Goal: Task Accomplishment & Management: Use online tool/utility

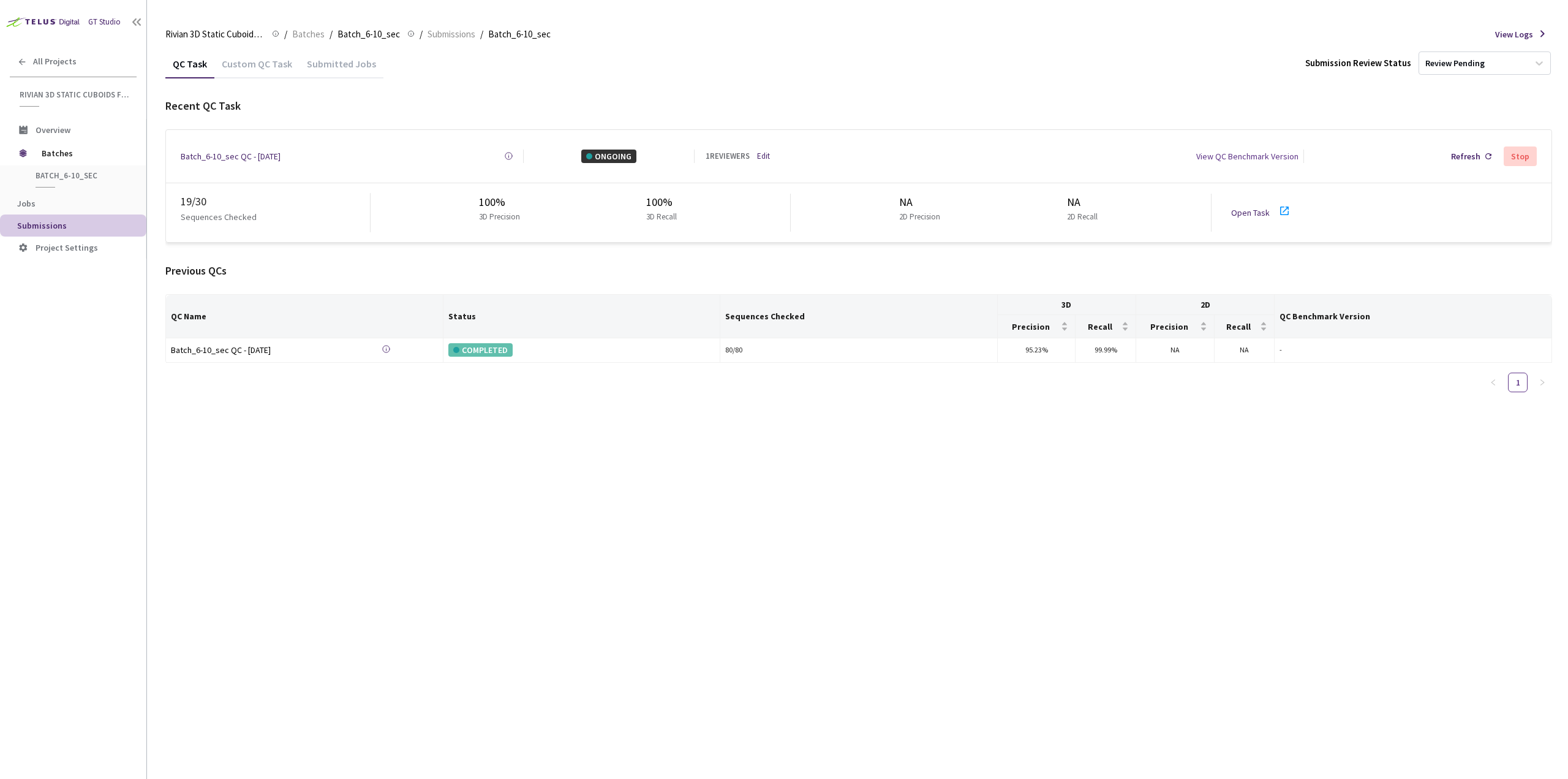
click at [1249, 209] on link "Open Task" at bounding box center [1251, 213] width 38 height 11
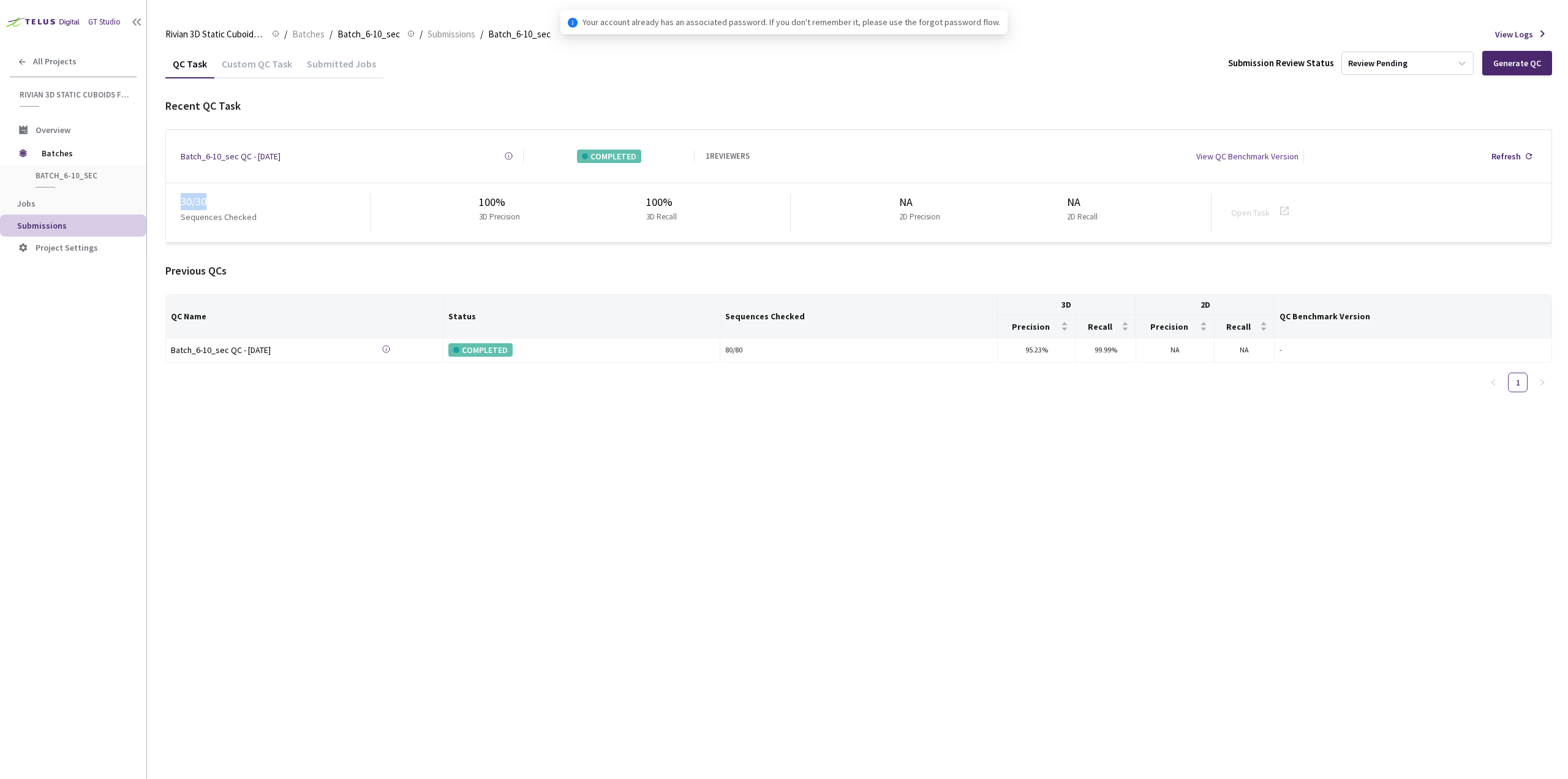
drag, startPoint x: 224, startPoint y: 199, endPoint x: 178, endPoint y: 196, distance: 46.1
click at [178, 196] on div "30 / 30 Sequences Checked 100% 3D Precision 100% 3D Recall NA 2D Precision NA 2…" at bounding box center [859, 212] width 1386 height 59
copy div "30 / 30"
click at [30, 496] on div "GT Studio All Projects Rivian 3D Static Cuboids fixed[2024-25] Rivian 3D Static…" at bounding box center [73, 366] width 147 height 732
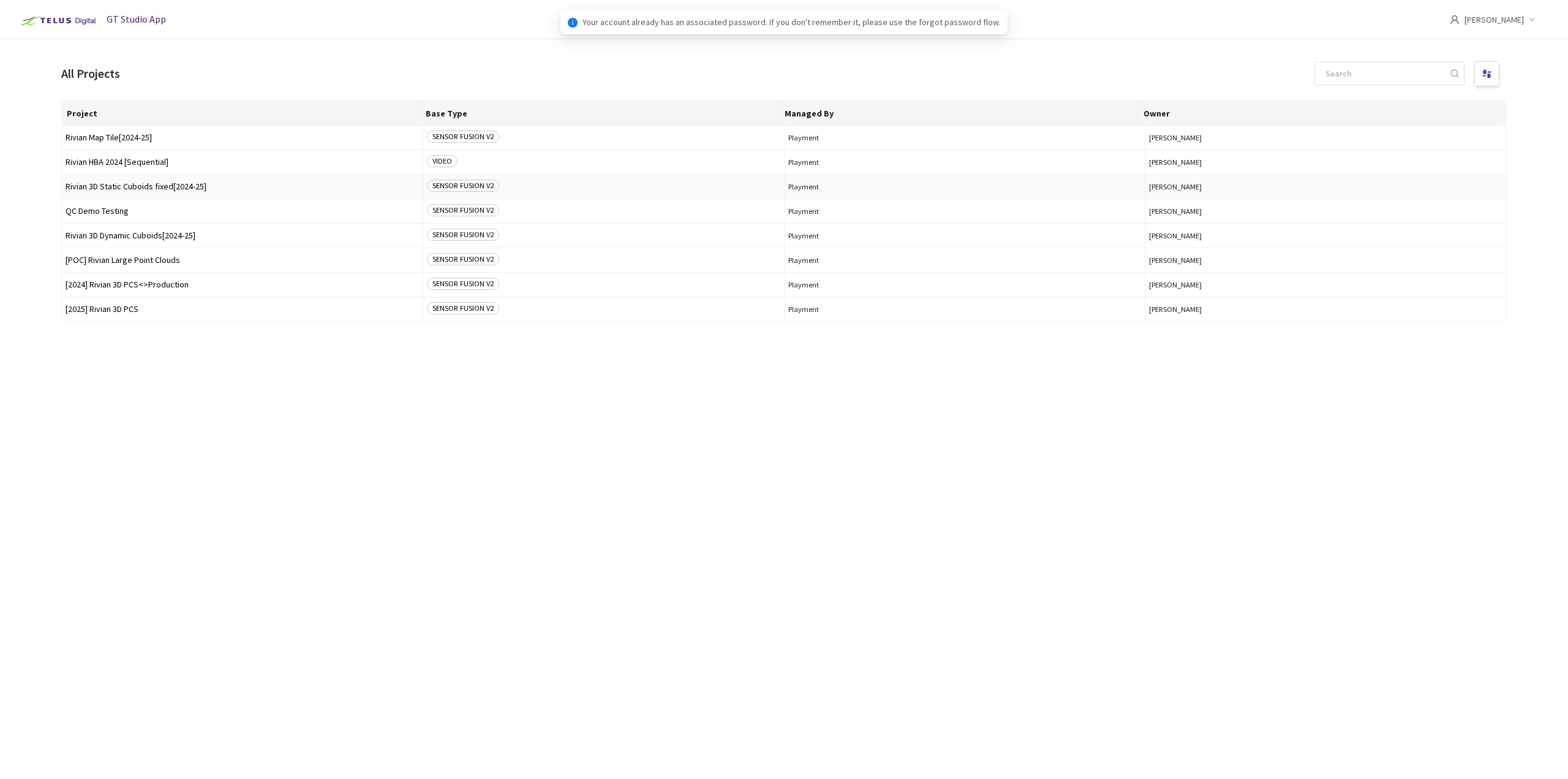
click at [162, 189] on span "Rivian 3D Static Cuboids fixed[2024-25]" at bounding box center [242, 186] width 353 height 9
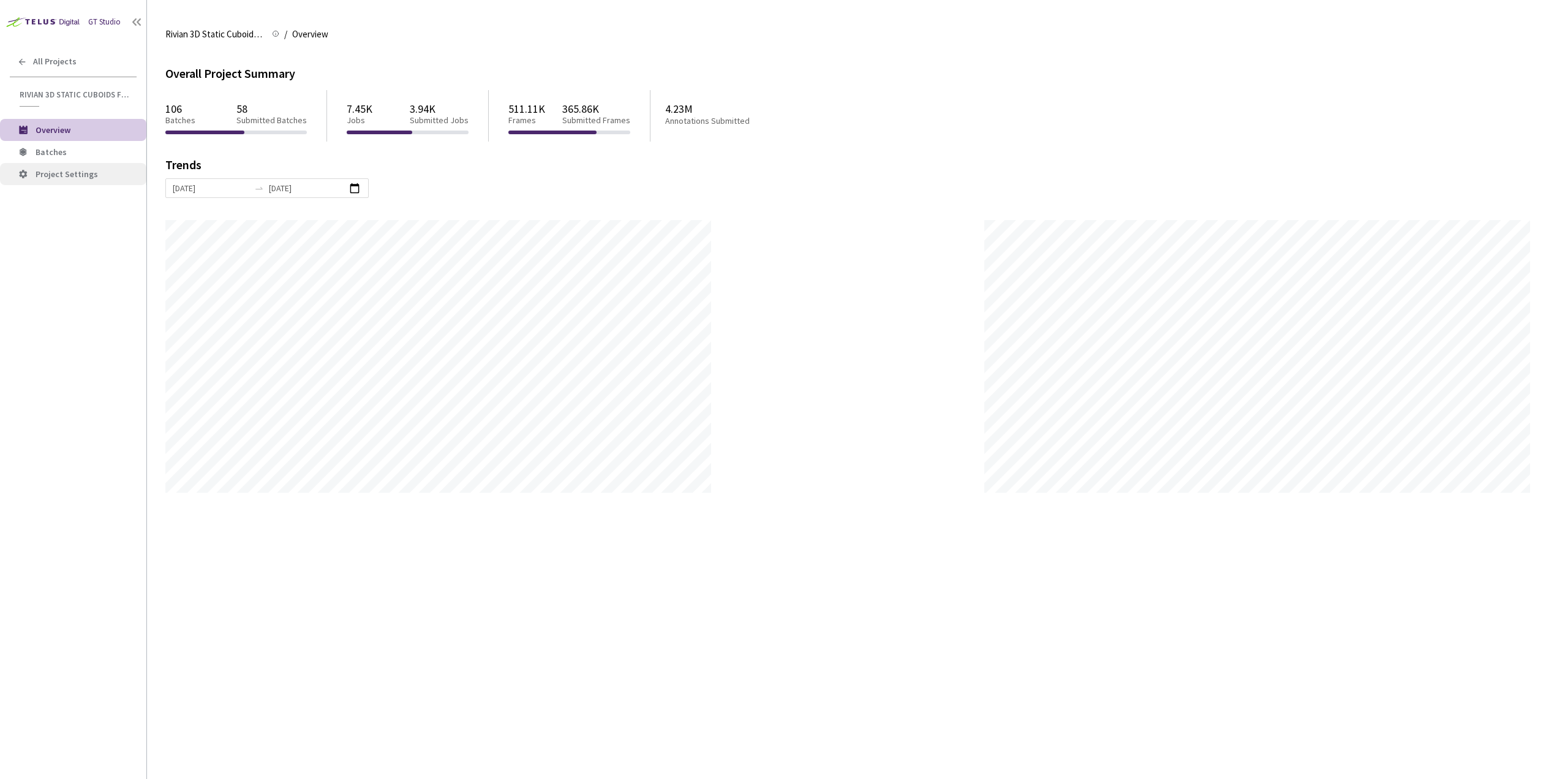
scroll to position [779, 1568]
click at [75, 156] on span "Batches" at bounding box center [85, 152] width 101 height 11
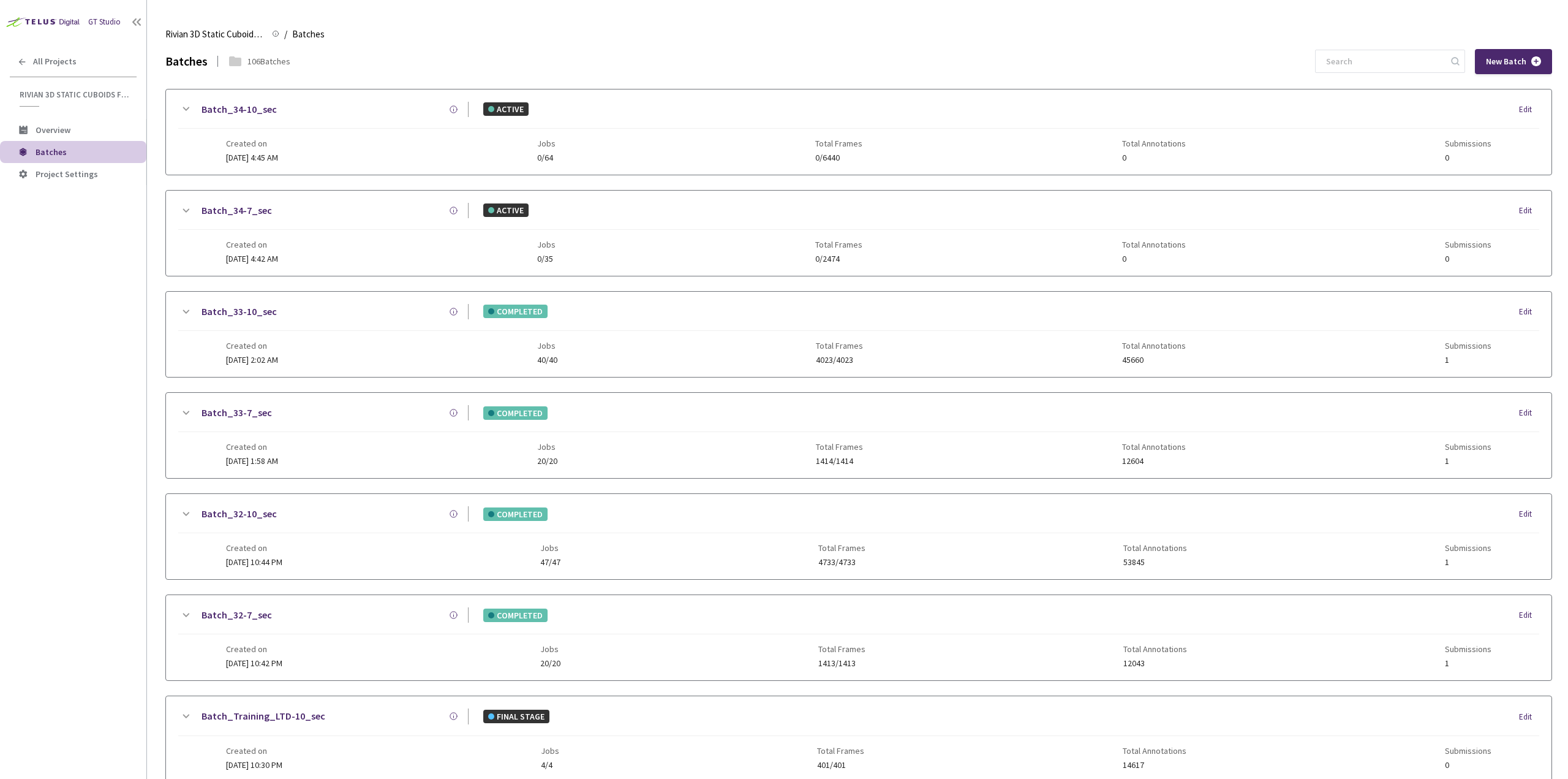
click at [5, 449] on div "GT Studio All Projects Rivian 3D Static Cuboids fixed[2024-25] Rivian 3D Static…" at bounding box center [73, 366] width 147 height 732
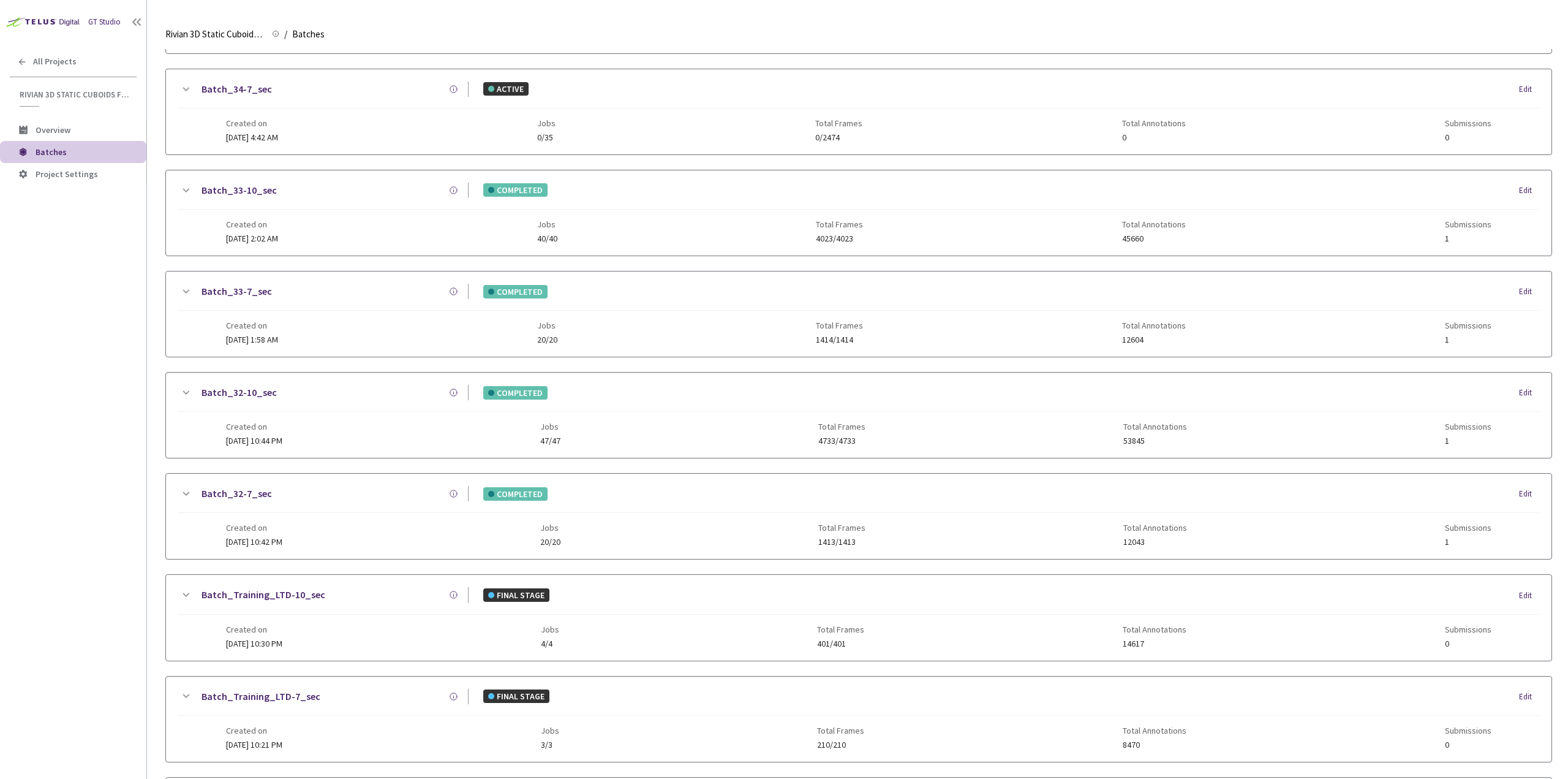
scroll to position [123, 0]
click at [369, 433] on div "Created on 04 Aug, 2025 at 10:44 PM Jobs 47/47 Total Frames 4733/4733 Total Ann…" at bounding box center [859, 428] width 1266 height 33
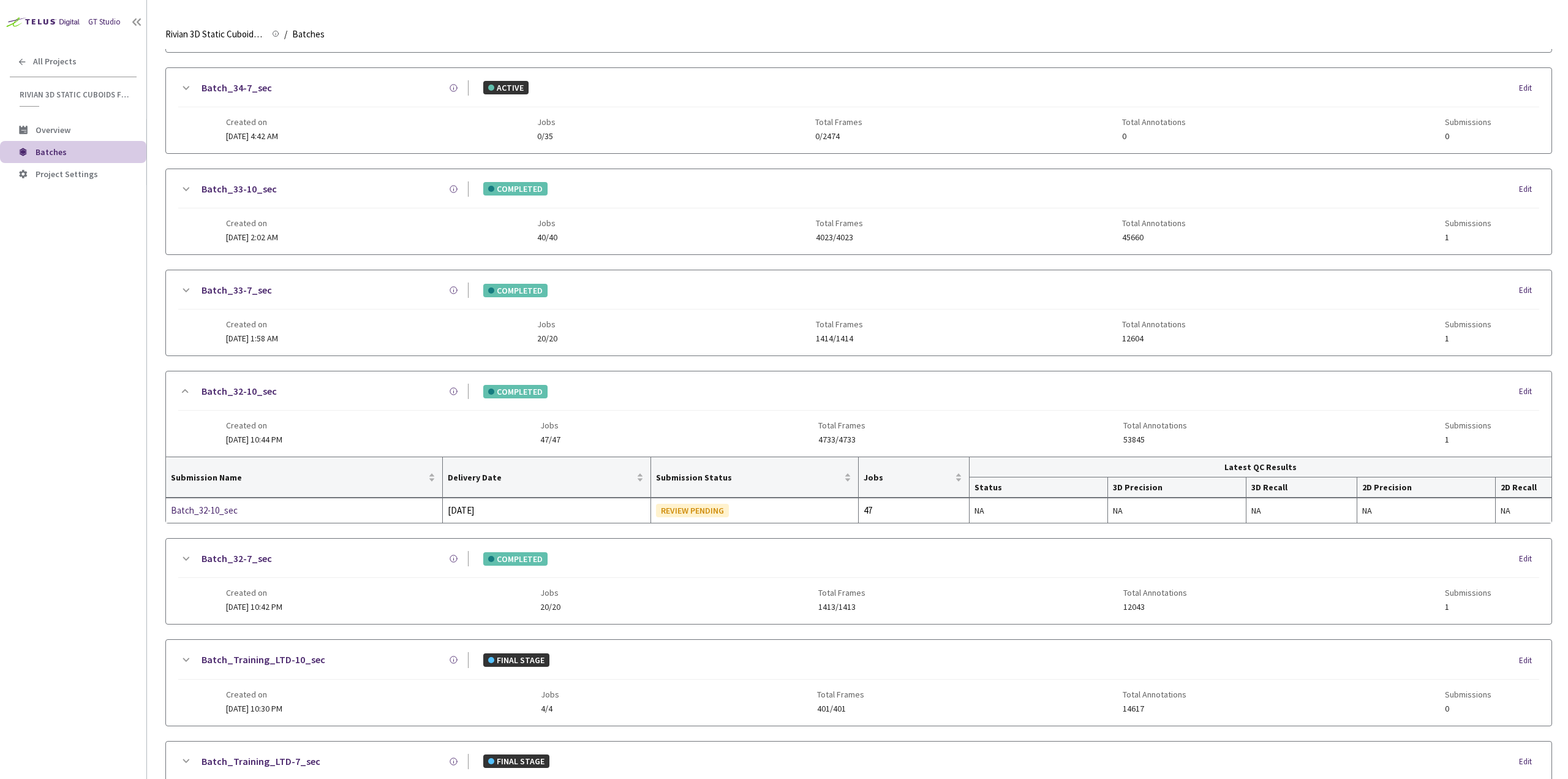
click at [332, 602] on div "Created on 04 Aug, 2025 at 10:42 PM Jobs 20/20 Total Frames 1413/1413 Total Ann…" at bounding box center [859, 595] width 1266 height 33
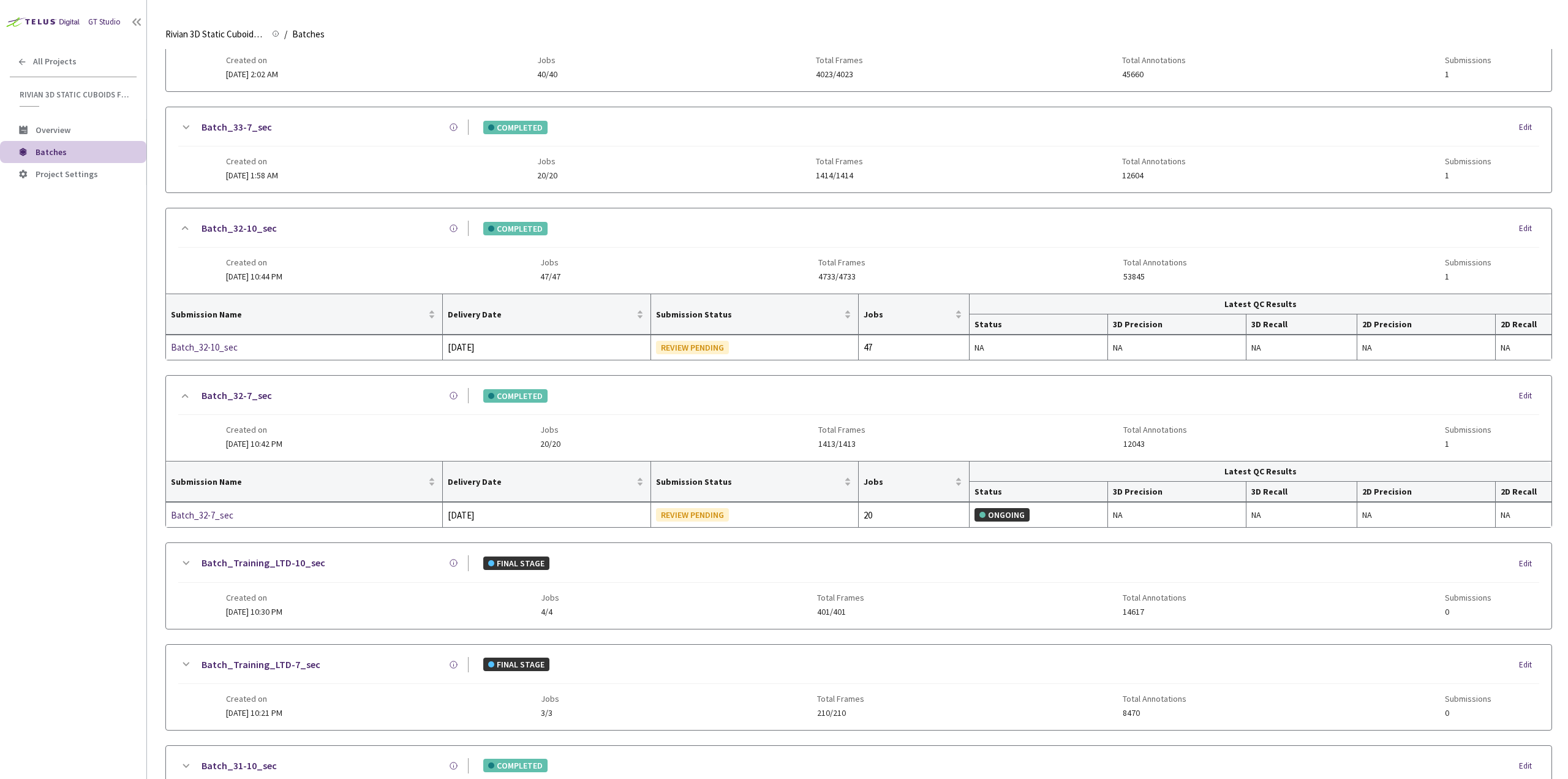
scroll to position [306, 0]
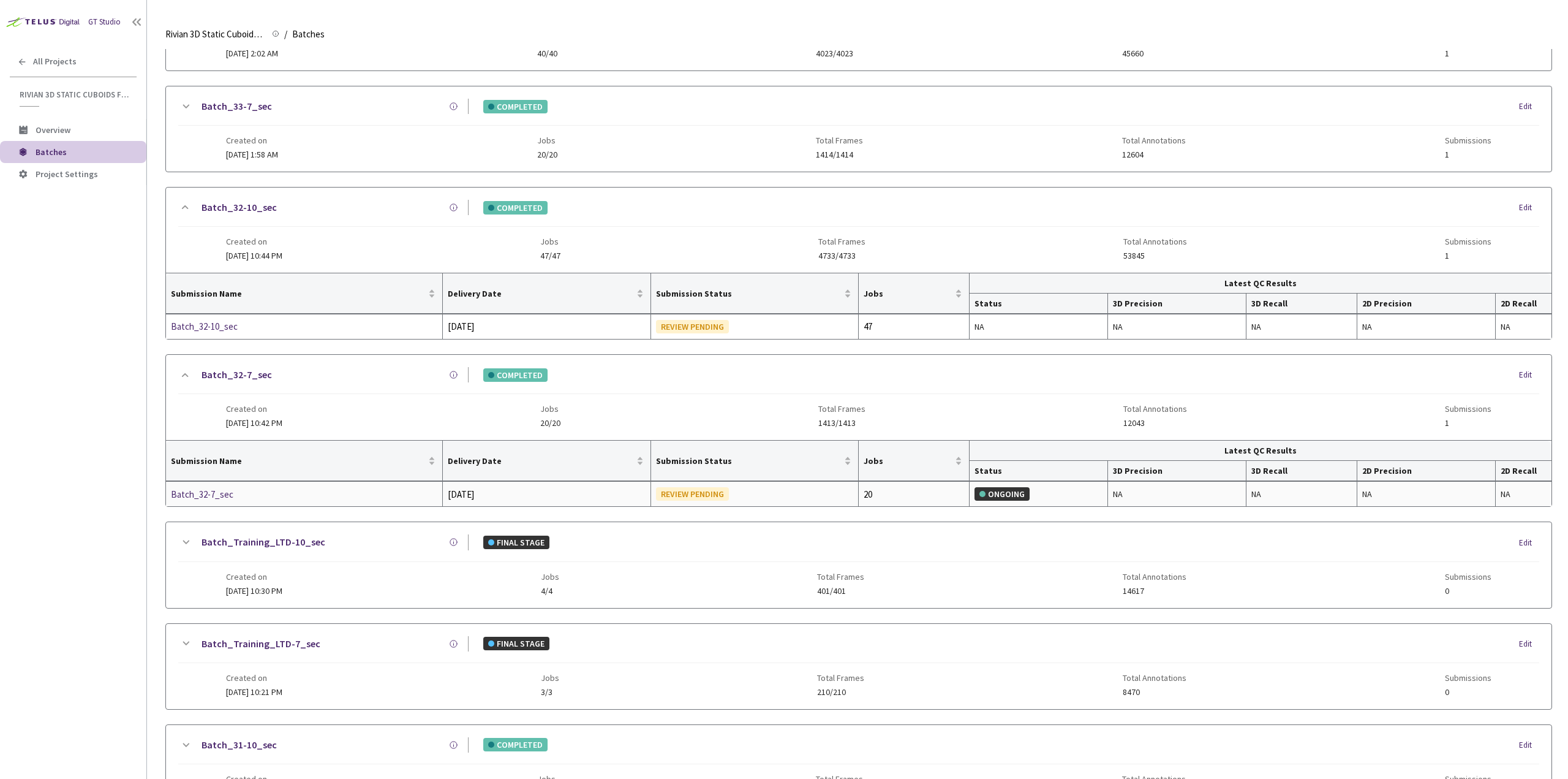
click at [221, 493] on div "Batch_32-7_sec" at bounding box center [236, 494] width 130 height 15
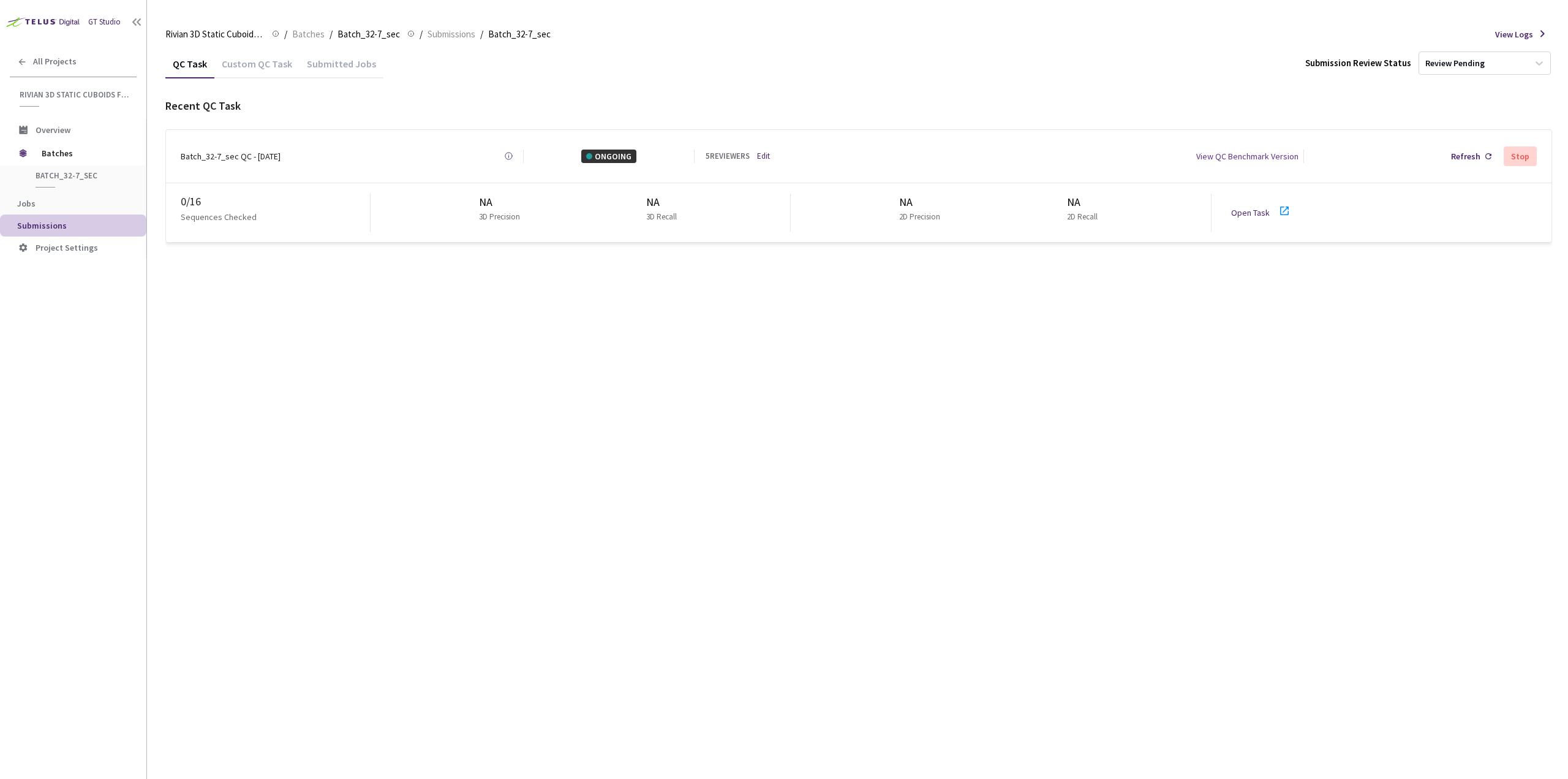
drag, startPoint x: 302, startPoint y: 155, endPoint x: 195, endPoint y: 166, distance: 107.6
click at [195, 166] on div "Batch_32-7_sec QC - 21 Aug, 2025 Created at 21 Aug, 2025 at 9:28 AM GMT+2 Creat…" at bounding box center [859, 156] width 1386 height 53
click at [194, 166] on div "Batch_32-7_sec QC - 21 Aug, 2025 Created at 21 Aug, 2025 at 9:28 AM GMT+2 Creat…" at bounding box center [859, 156] width 1386 height 53
drag, startPoint x: 178, startPoint y: 158, endPoint x: 360, endPoint y: 143, distance: 182.6
click at [371, 142] on div "Batch_32-7_sec QC - 21 Aug, 2025 Created at 21 Aug, 2025 at 9:28 AM GMT+2 Creat…" at bounding box center [859, 156] width 1386 height 53
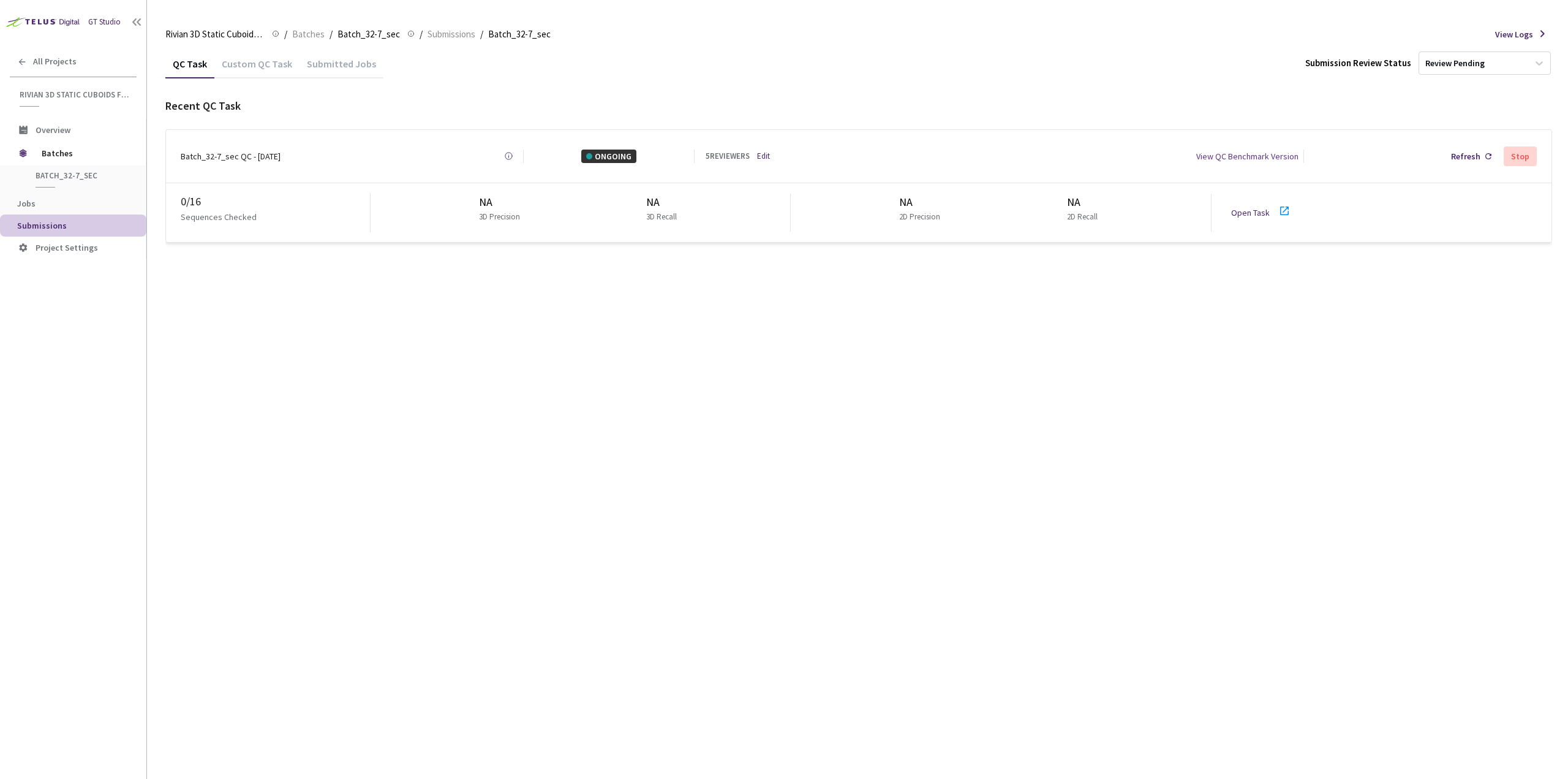
click at [343, 150] on div "Batch_32-7_sec QC - 21 Aug, 2025 Created at 21 Aug, 2025 at 9:28 AM GMT+2 Creat…" at bounding box center [352, 157] width 343 height 14
drag, startPoint x: 307, startPoint y: 156, endPoint x: 179, endPoint y: 152, distance: 128.1
click at [179, 152] on div "Batch_32-7_sec QC - 21 Aug, 2025 Created at 21 Aug, 2025 at 9:28 AM GMT+2 Creat…" at bounding box center [859, 156] width 1386 height 53
click at [521, 92] on div "QC Task Custom QC Task Submitted Jobs Submission Review Status Review Pending R…" at bounding box center [859, 146] width 1387 height 194
